Goal: Use online tool/utility: Use online tool/utility

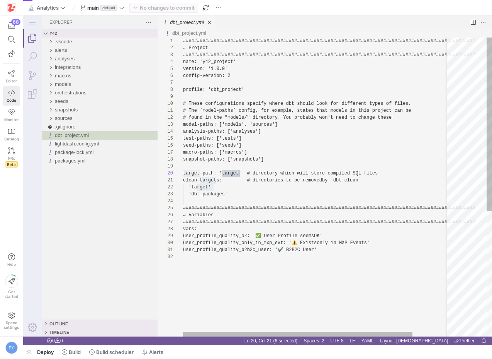
scroll to position [63, 56]
